Goal: Information Seeking & Learning: Learn about a topic

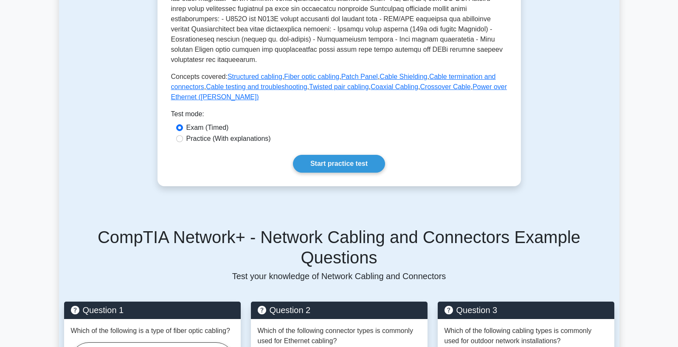
scroll to position [324, 0]
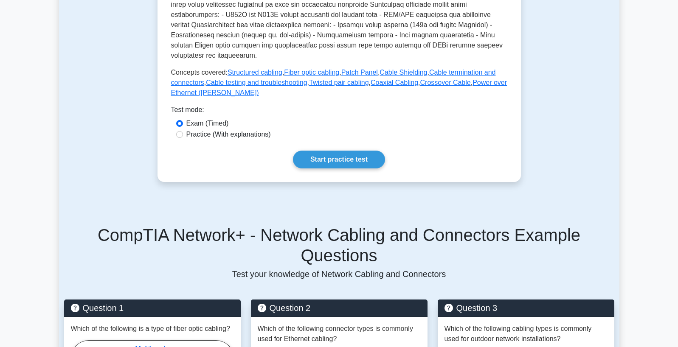
click at [198, 129] on label "Practice (With explanations)" at bounding box center [228, 134] width 84 height 10
click at [183, 131] on input "Practice (With explanations)" at bounding box center [179, 134] width 7 height 7
radio input "true"
click at [336, 152] on link "Start practice test" at bounding box center [339, 160] width 92 height 18
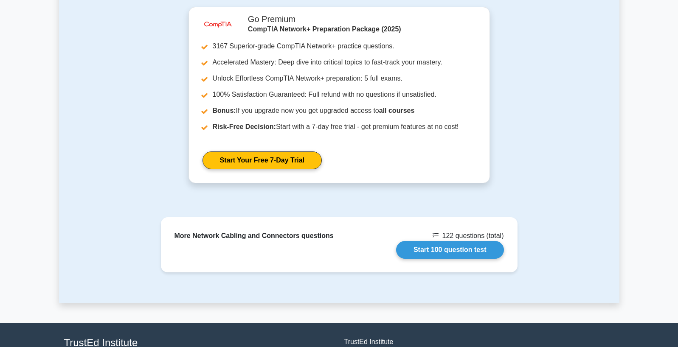
scroll to position [816, 0]
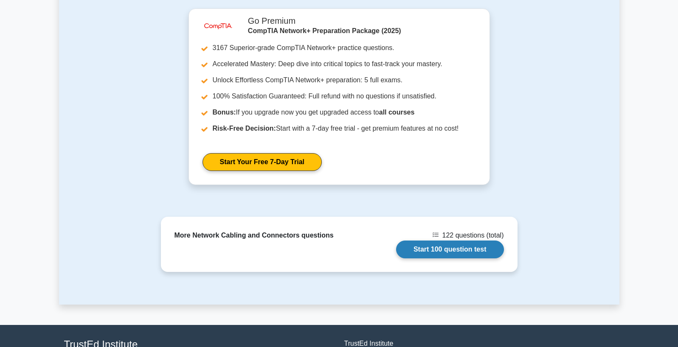
click at [438, 243] on link "Start 100 question test" at bounding box center [450, 250] width 108 height 18
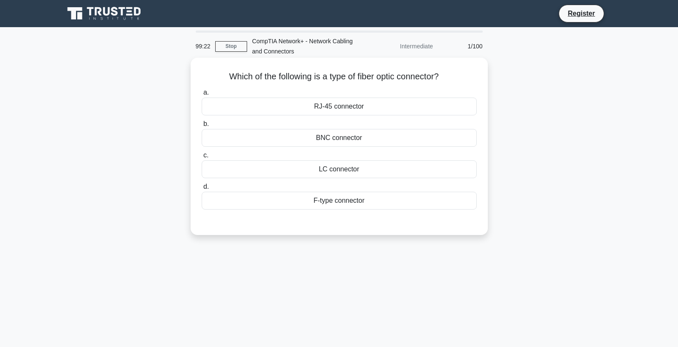
click at [330, 200] on div "F-type connector" at bounding box center [339, 201] width 275 height 18
click at [202, 190] on input "d. F-type connector" at bounding box center [202, 187] width 0 height 6
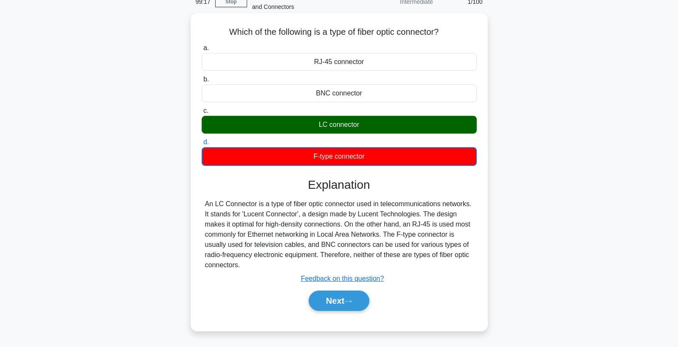
scroll to position [46, 0]
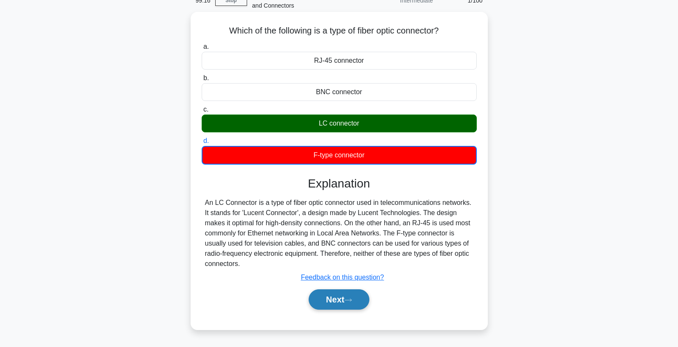
click at [336, 301] on button "Next" at bounding box center [339, 299] width 61 height 20
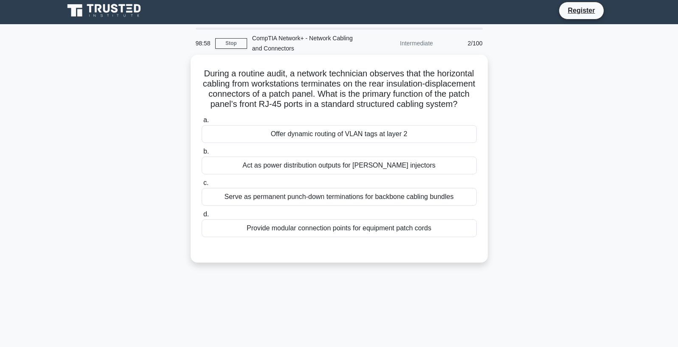
scroll to position [4, 0]
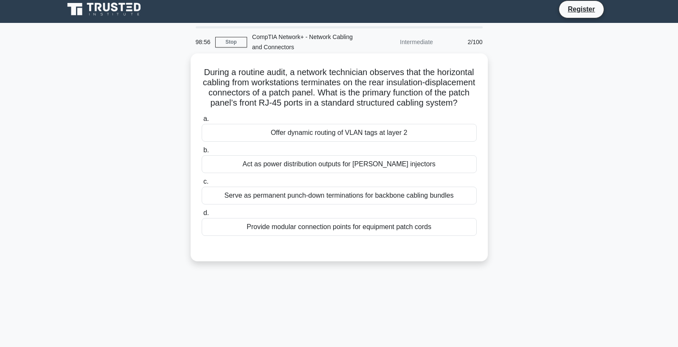
click at [317, 230] on div "Provide modular connection points for equipment patch cords" at bounding box center [339, 227] width 275 height 18
click at [202, 216] on input "d. Provide modular connection points for equipment patch cords" at bounding box center [202, 214] width 0 height 6
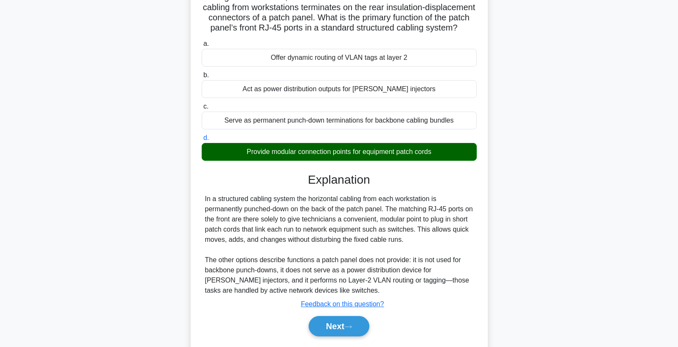
scroll to position [79, 0]
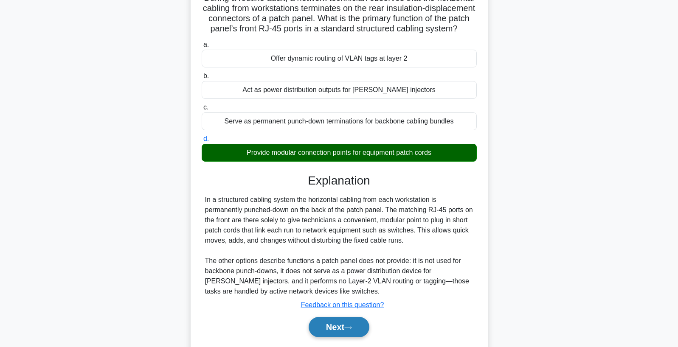
click at [338, 325] on button "Next" at bounding box center [339, 327] width 61 height 20
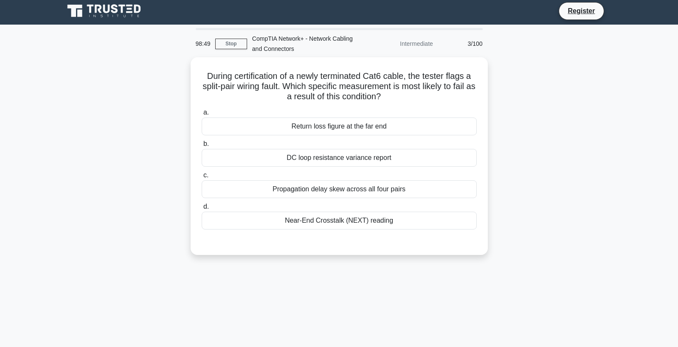
scroll to position [0, 0]
